Goal: Check status: Check status

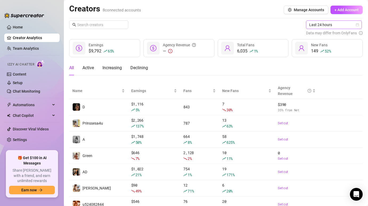
click at [323, 21] on span "Last 24 hours" at bounding box center [333, 25] width 49 height 8
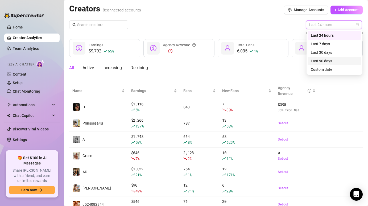
click at [316, 64] on div "Last 90 days" at bounding box center [334, 61] width 54 height 9
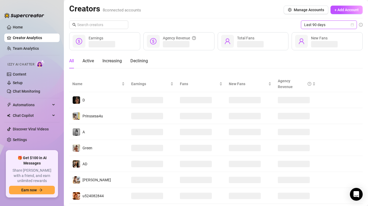
drag, startPoint x: 330, startPoint y: 25, endPoint x: 327, endPoint y: 27, distance: 3.0
click at [330, 25] on span "Last 90 days" at bounding box center [328, 25] width 49 height 8
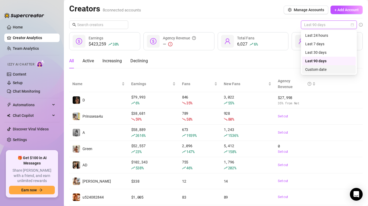
click at [312, 67] on div "Custom date" at bounding box center [328, 69] width 47 height 6
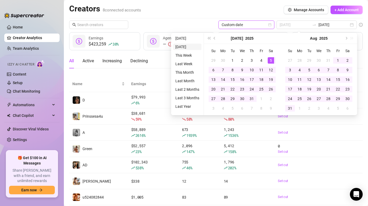
type input "[DATE]"
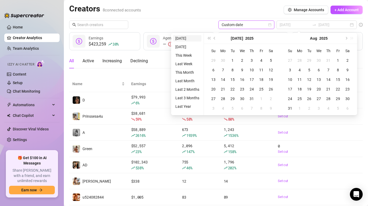
click at [187, 39] on li "[DATE]" at bounding box center [187, 38] width 28 height 6
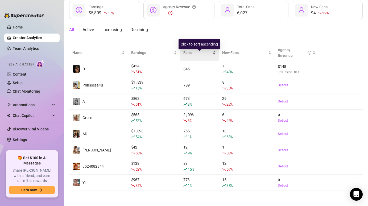
scroll to position [32, 0]
